Goal: Task Accomplishment & Management: Manage account settings

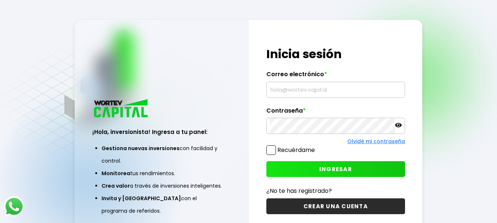
type input "[EMAIL_ADDRESS][DOMAIN_NAME]"
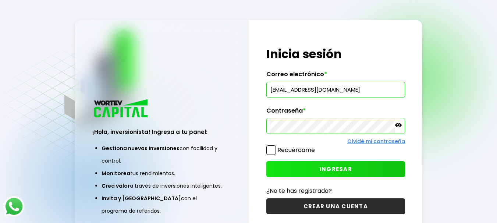
click at [332, 170] on span "INGRESAR" at bounding box center [335, 169] width 33 height 8
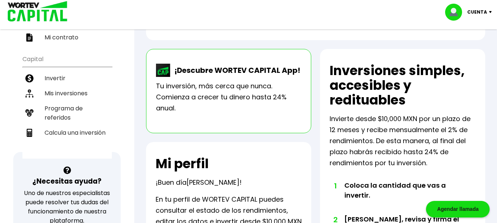
scroll to position [126, 0]
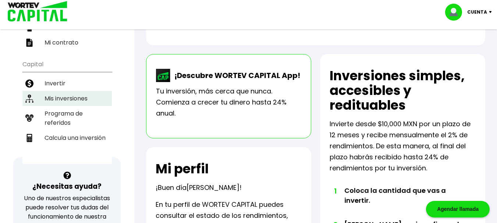
click at [72, 99] on li "Mis inversiones" at bounding box center [66, 98] width 89 height 15
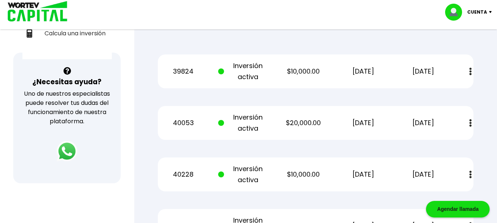
scroll to position [232, 0]
